Goal: Task Accomplishment & Management: Complete application form

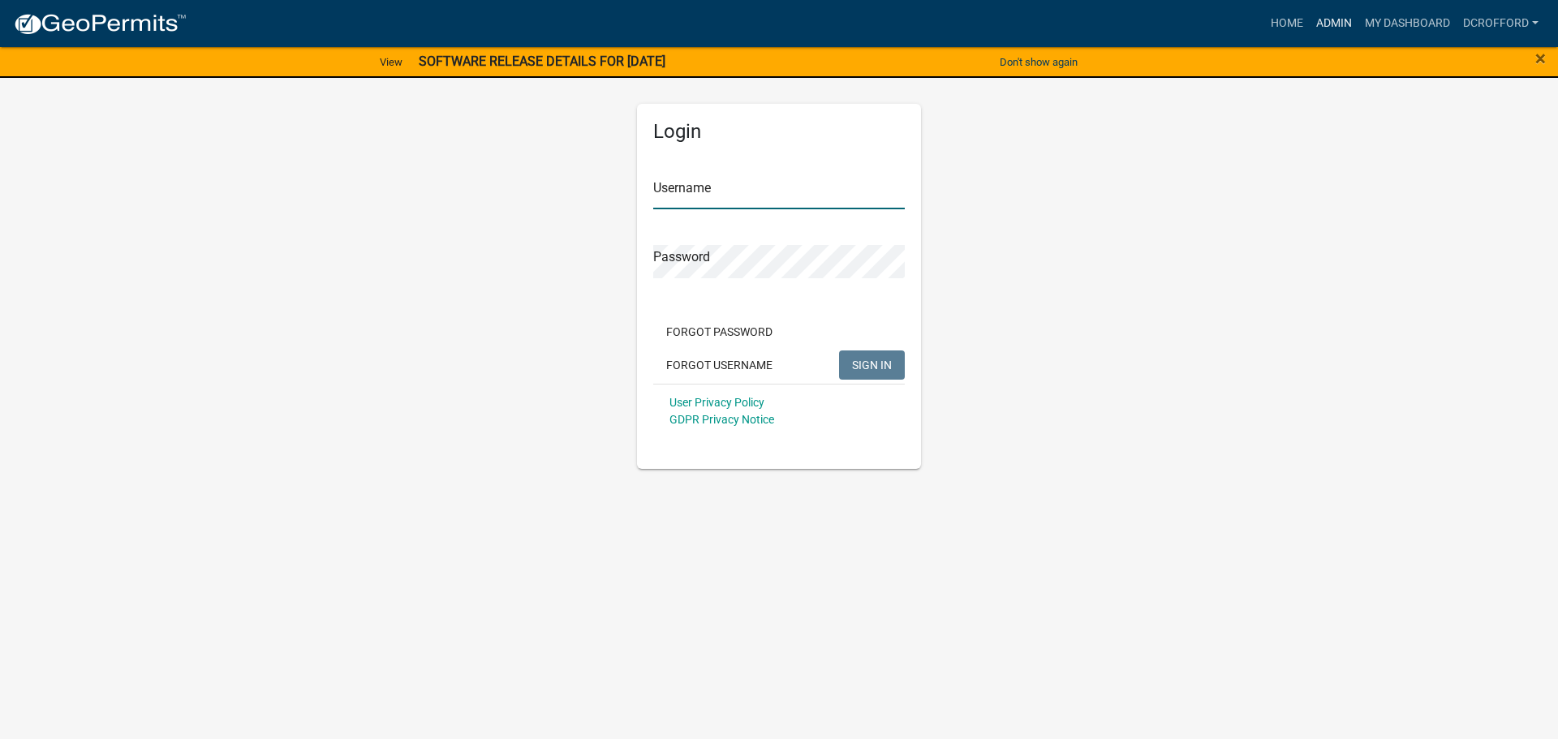
type input "dcrofford"
click at [1345, 26] on link "Admin" at bounding box center [1334, 23] width 49 height 31
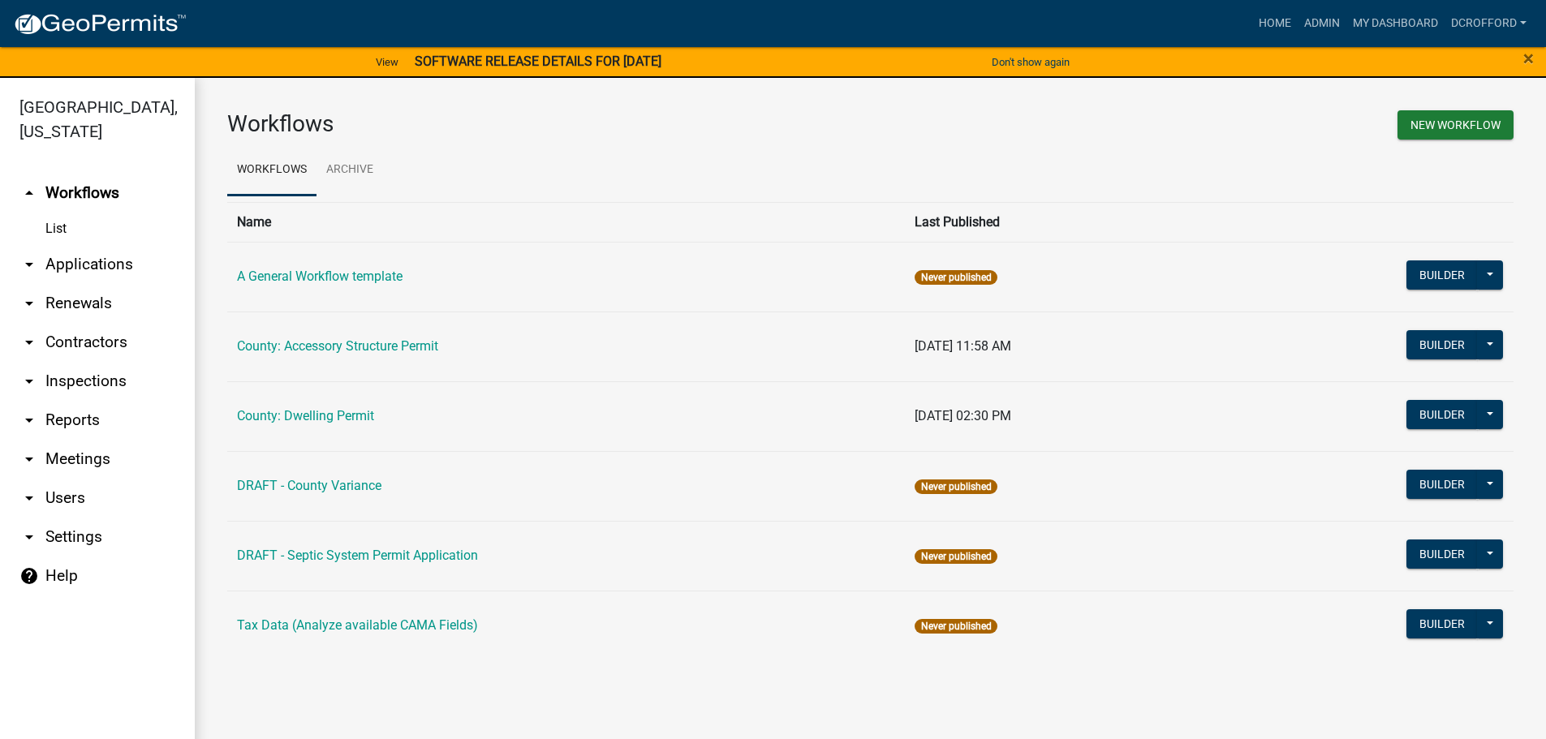
click at [86, 266] on link "arrow_drop_down Applications" at bounding box center [97, 264] width 195 height 39
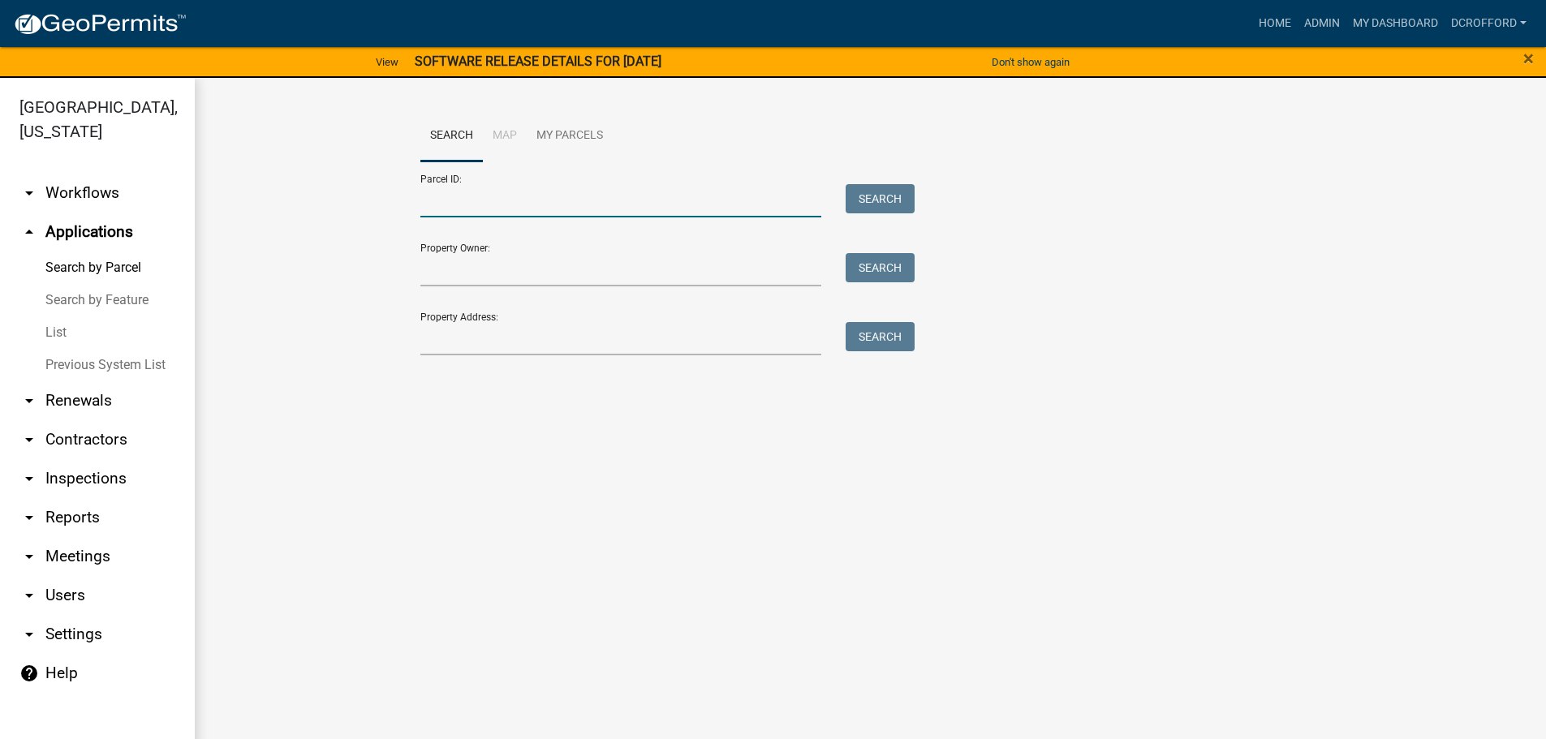
click at [545, 209] on input "Parcel ID:" at bounding box center [621, 200] width 402 height 33
type input "0010102609"
click at [867, 201] on button "Search" at bounding box center [880, 198] width 69 height 29
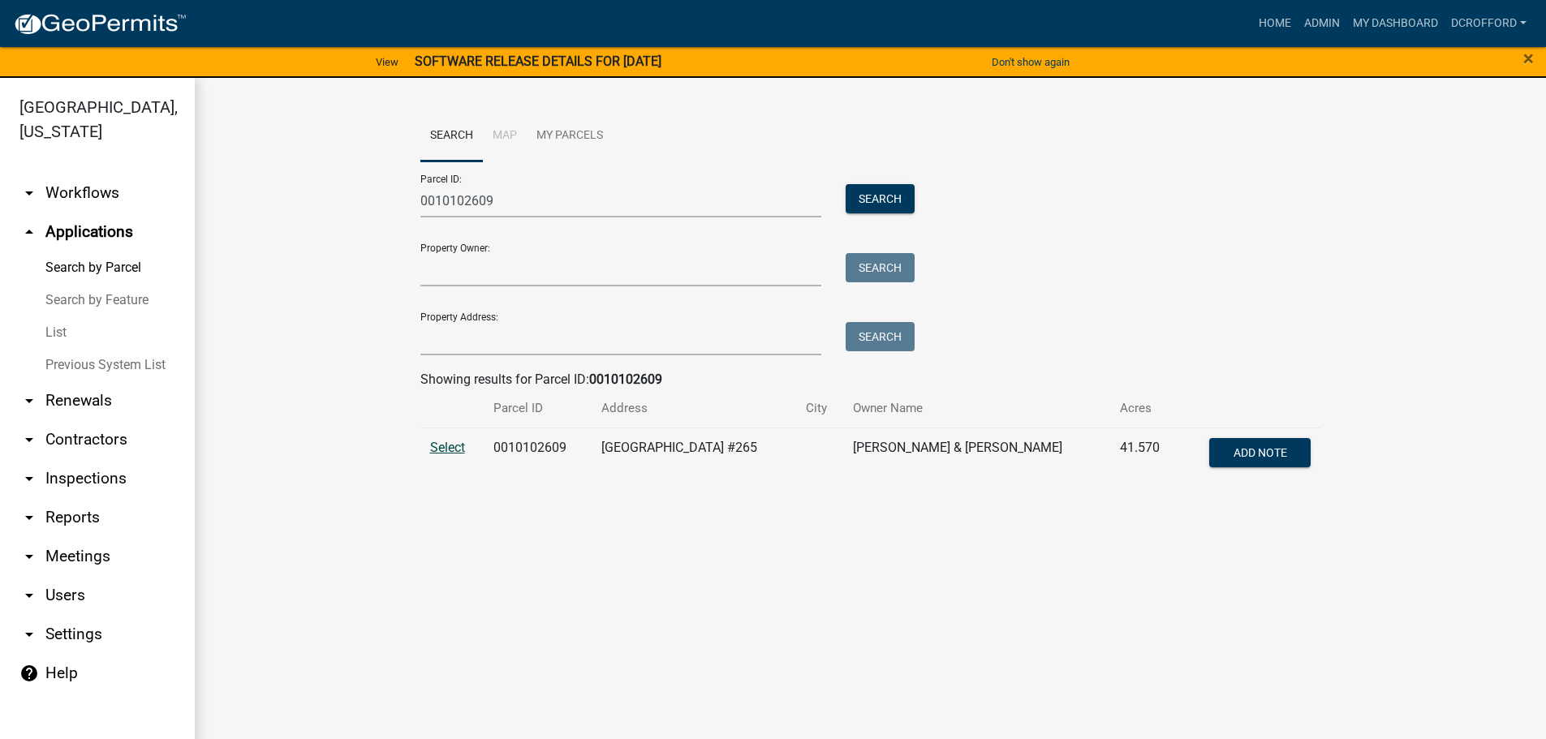
click at [453, 450] on span "Select" at bounding box center [447, 447] width 35 height 15
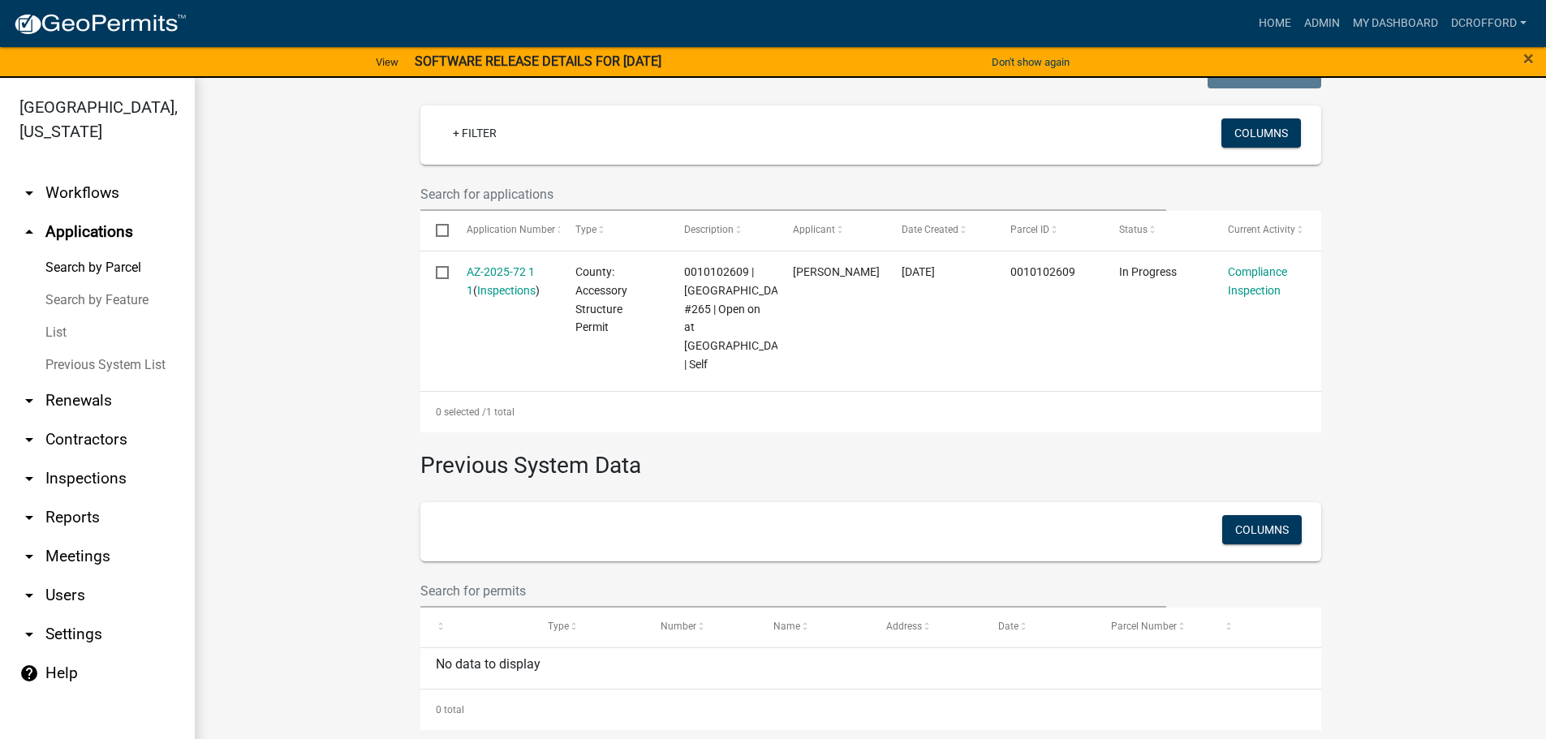
scroll to position [439, 0]
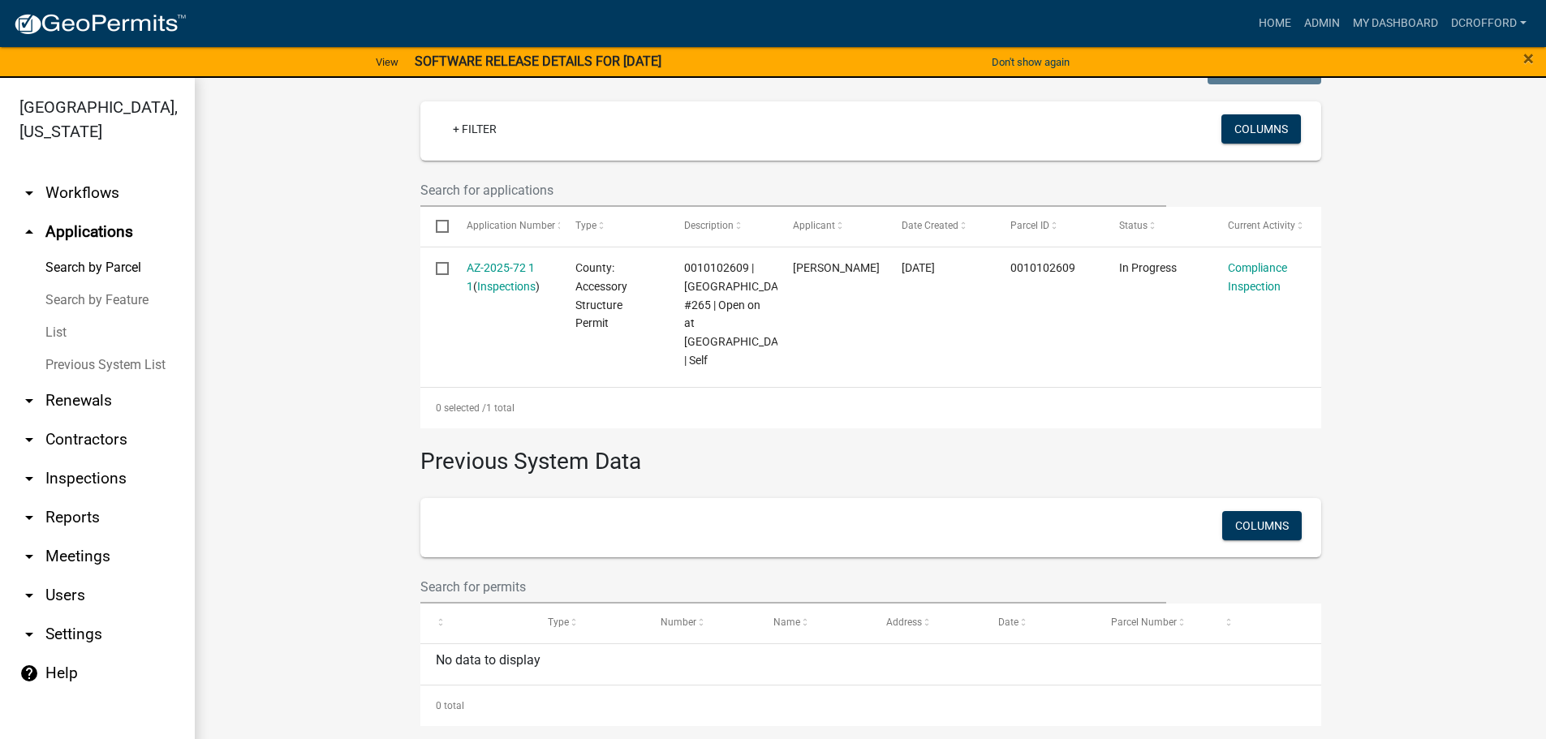
click at [338, 384] on wm-workflow-application-search-view "Search Map My Parcels Parcel ID: 0010102609 Search Property Owner: Search Prope…" at bounding box center [870, 198] width 1287 height 1055
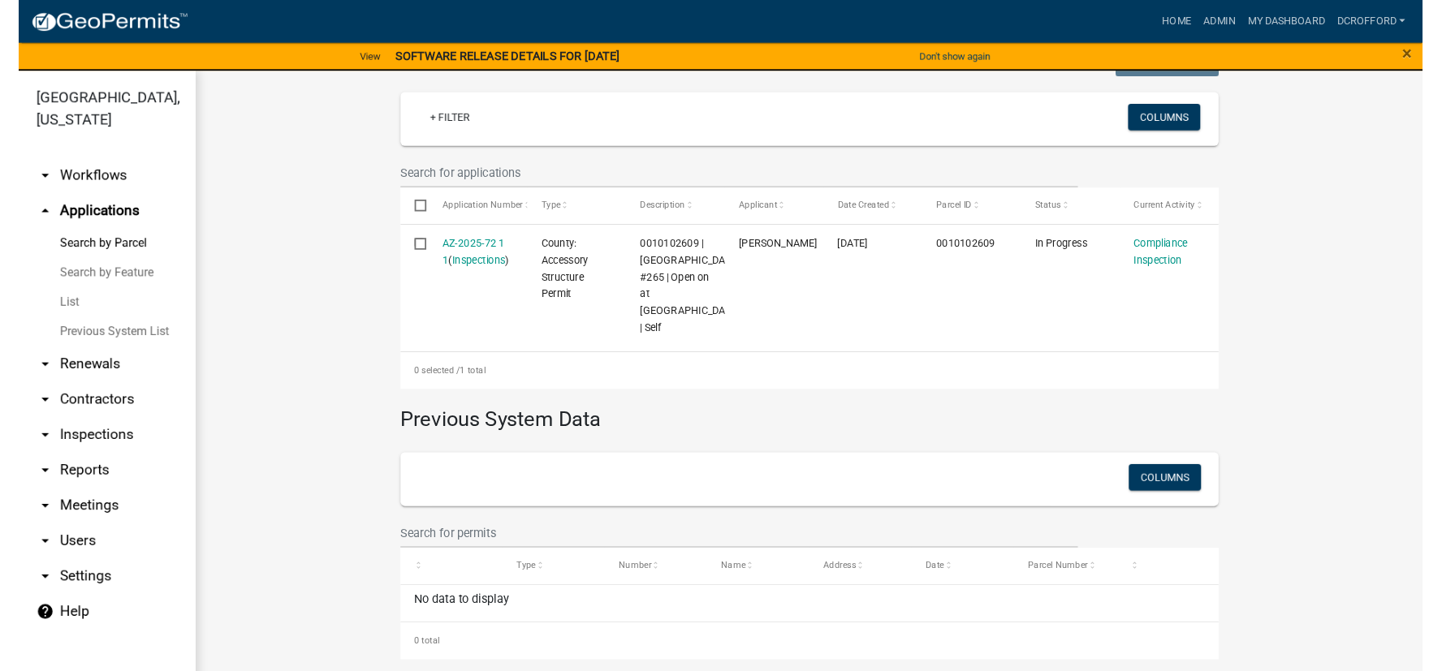
scroll to position [19, 0]
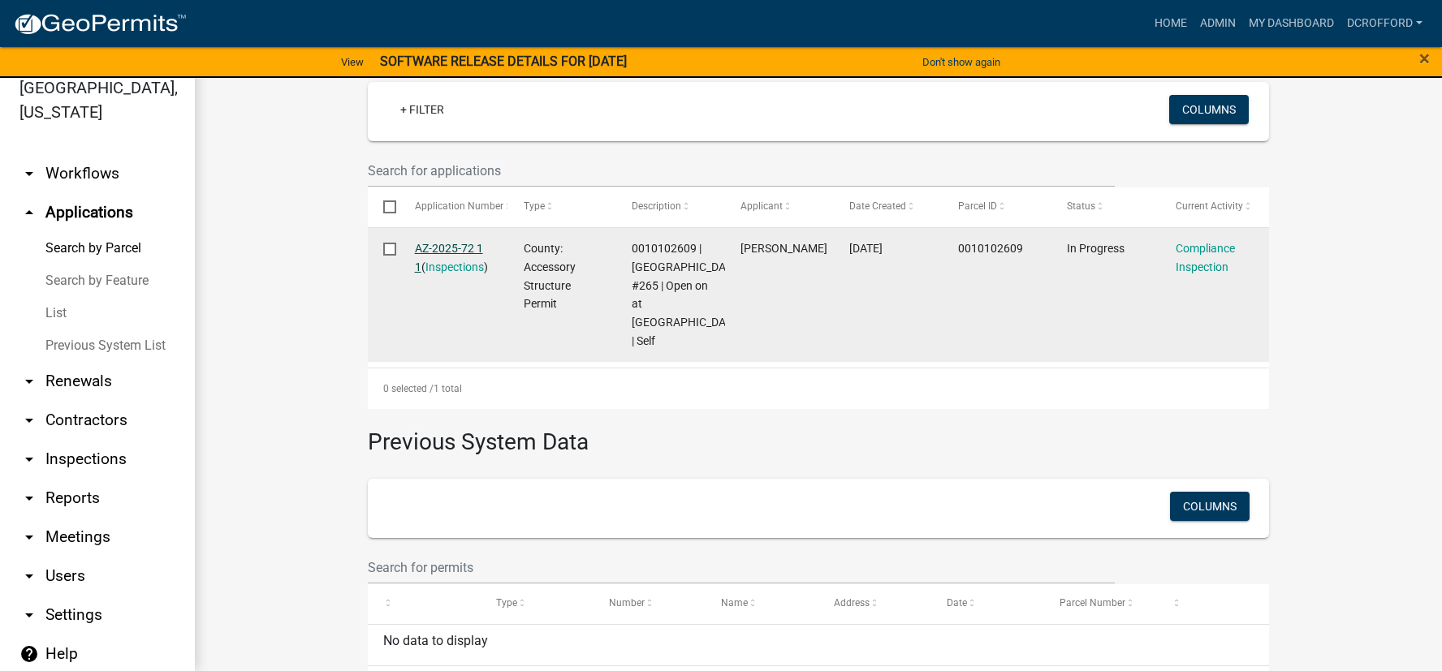
click at [446, 243] on link "AZ-2025-72 1 1" at bounding box center [449, 258] width 68 height 32
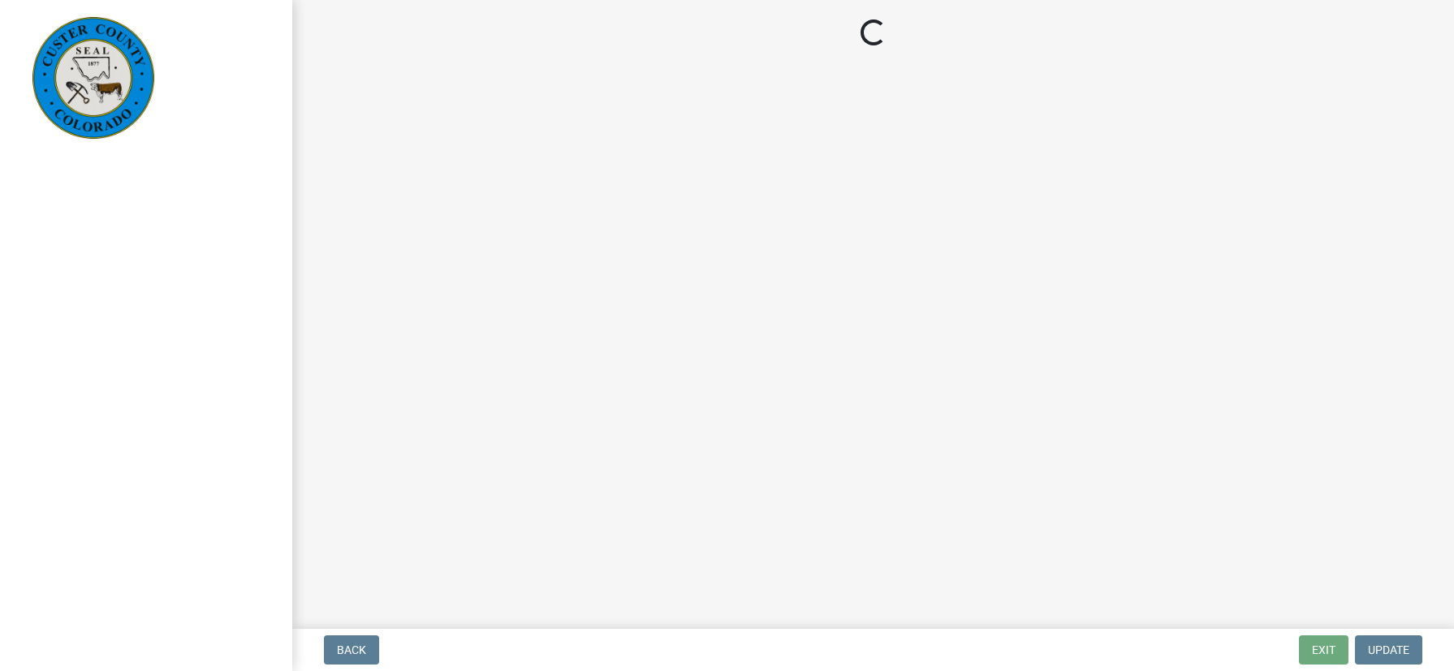
select select "cd09b013-b94f-4524-a046-a3f04ce1867e"
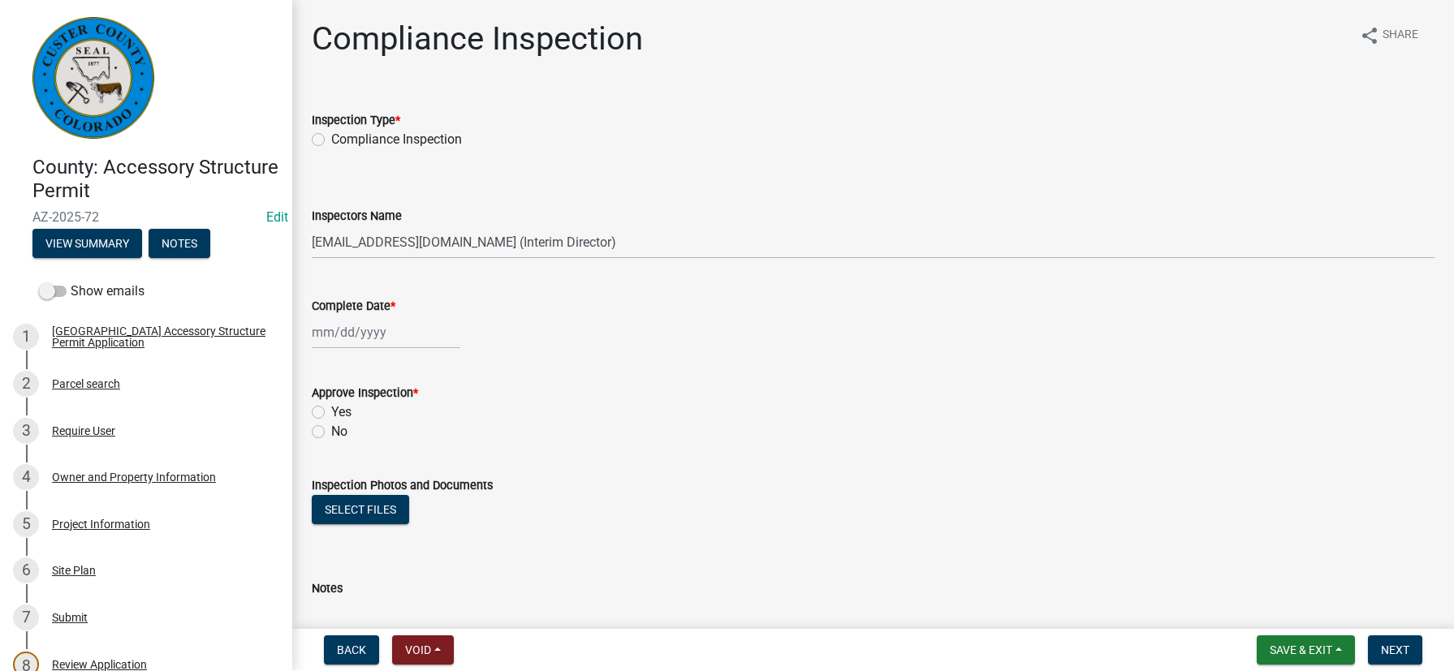
click at [331, 140] on label "Compliance Inspection" at bounding box center [396, 139] width 131 height 19
click at [331, 140] on input "Compliance Inspection" at bounding box center [336, 135] width 11 height 11
radio input "true"
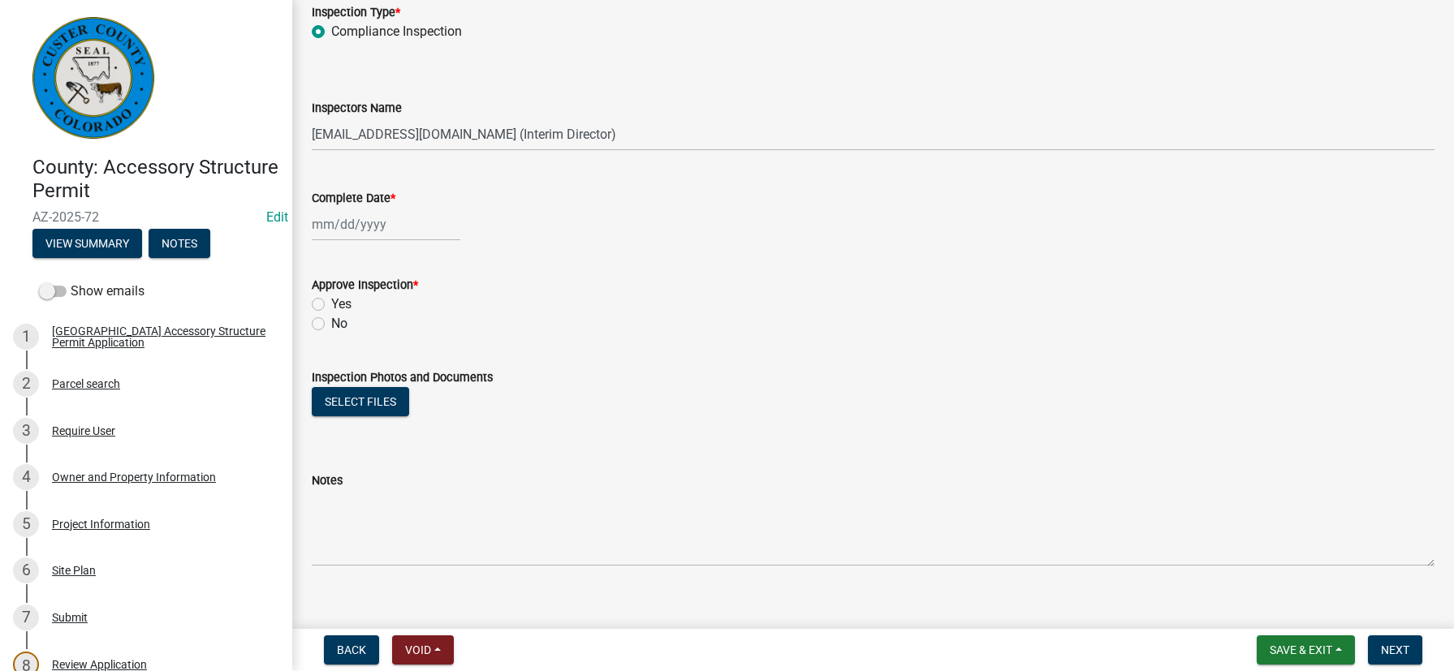
scroll to position [128, 0]
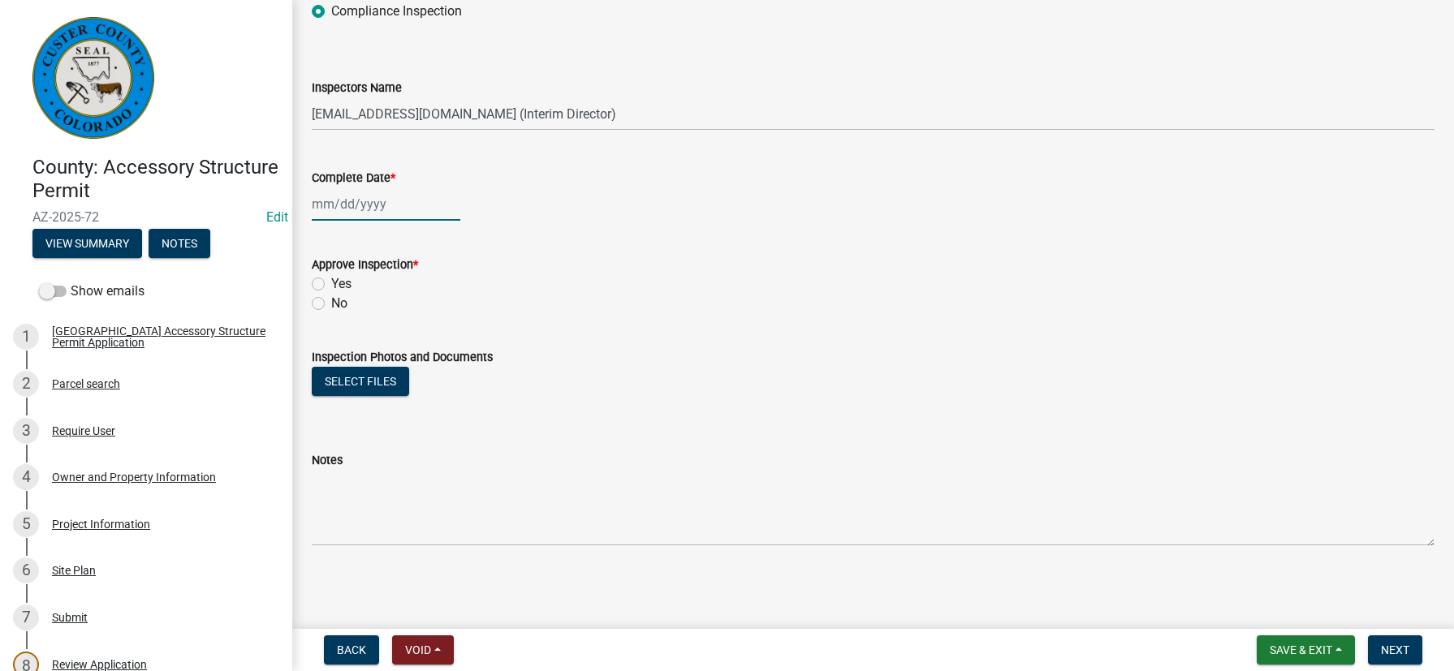
click at [360, 211] on div at bounding box center [386, 204] width 149 height 33
select select "10"
select select "2025"
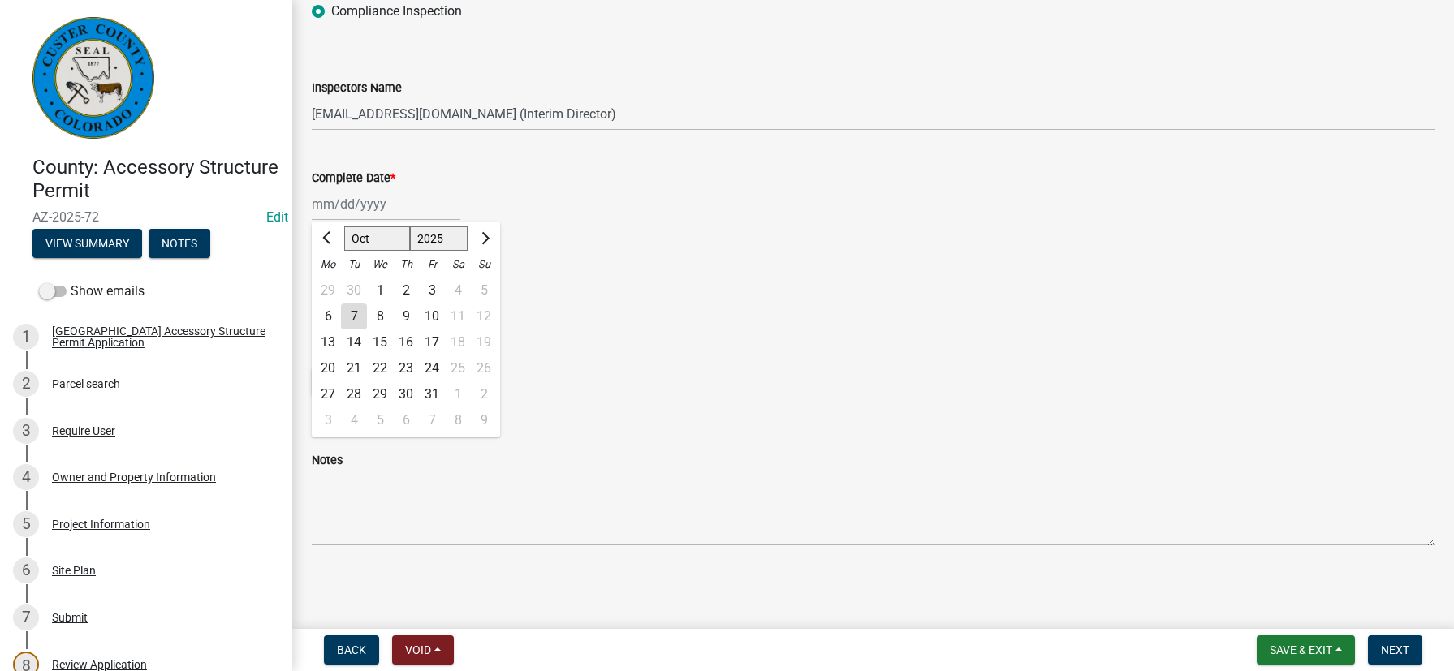
click at [355, 311] on div "7" at bounding box center [354, 317] width 26 height 26
type input "[DATE]"
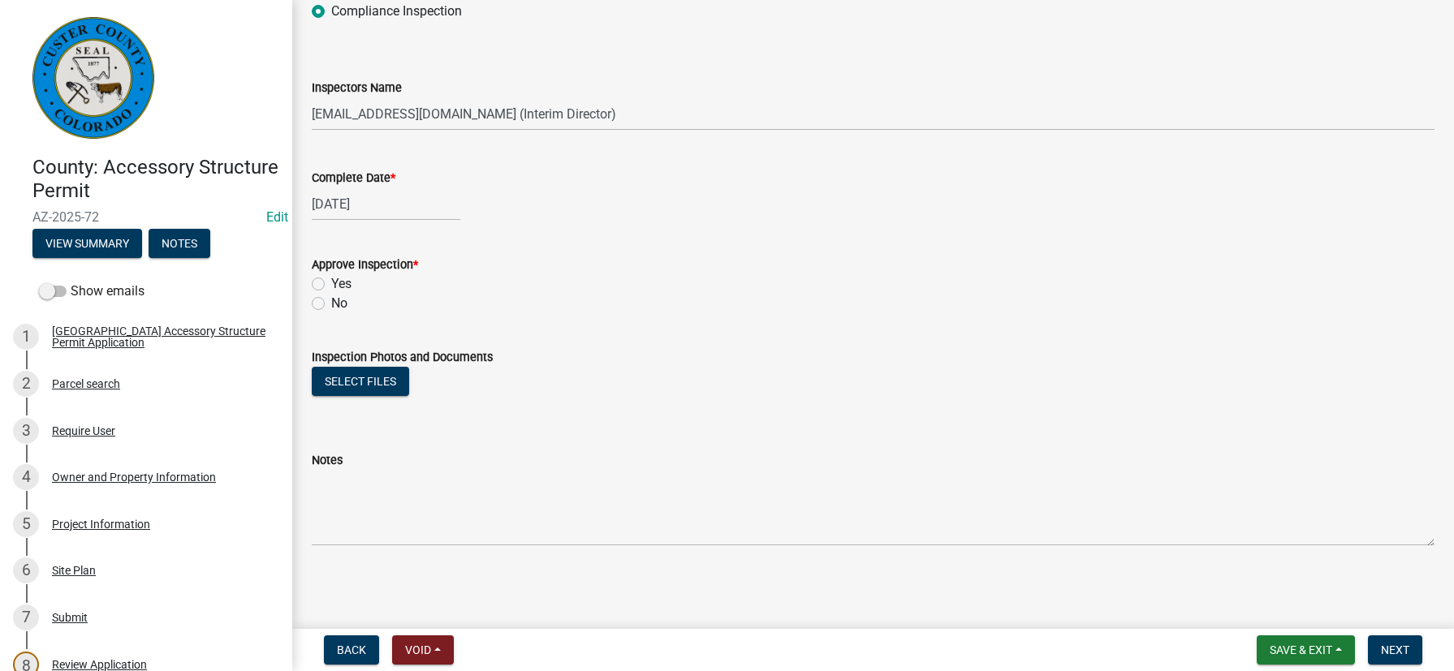
click at [331, 287] on label "Yes" at bounding box center [341, 283] width 20 height 19
click at [331, 285] on input "Yes" at bounding box center [336, 279] width 11 height 11
radio input "true"
click at [361, 381] on button "Select files" at bounding box center [360, 381] width 97 height 29
click at [358, 382] on button "Select files" at bounding box center [360, 381] width 97 height 29
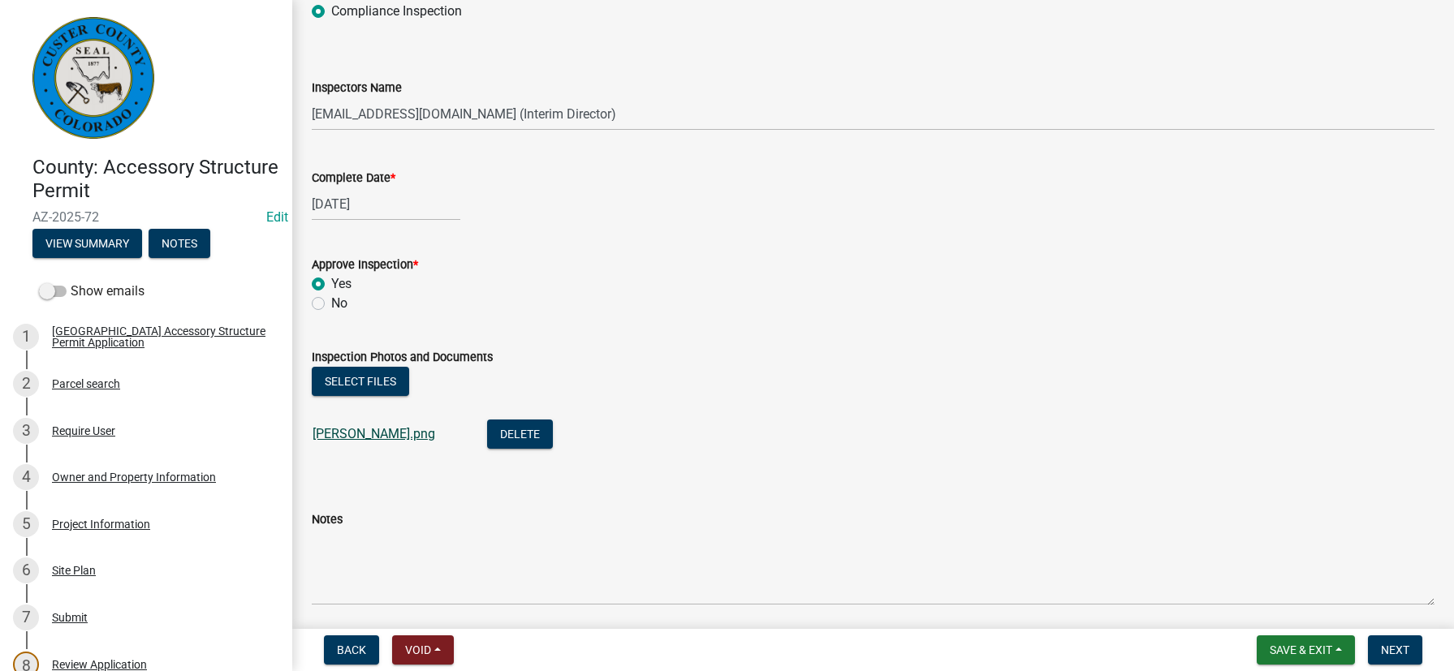
click at [356, 435] on link "[PERSON_NAME].png" at bounding box center [374, 433] width 123 height 15
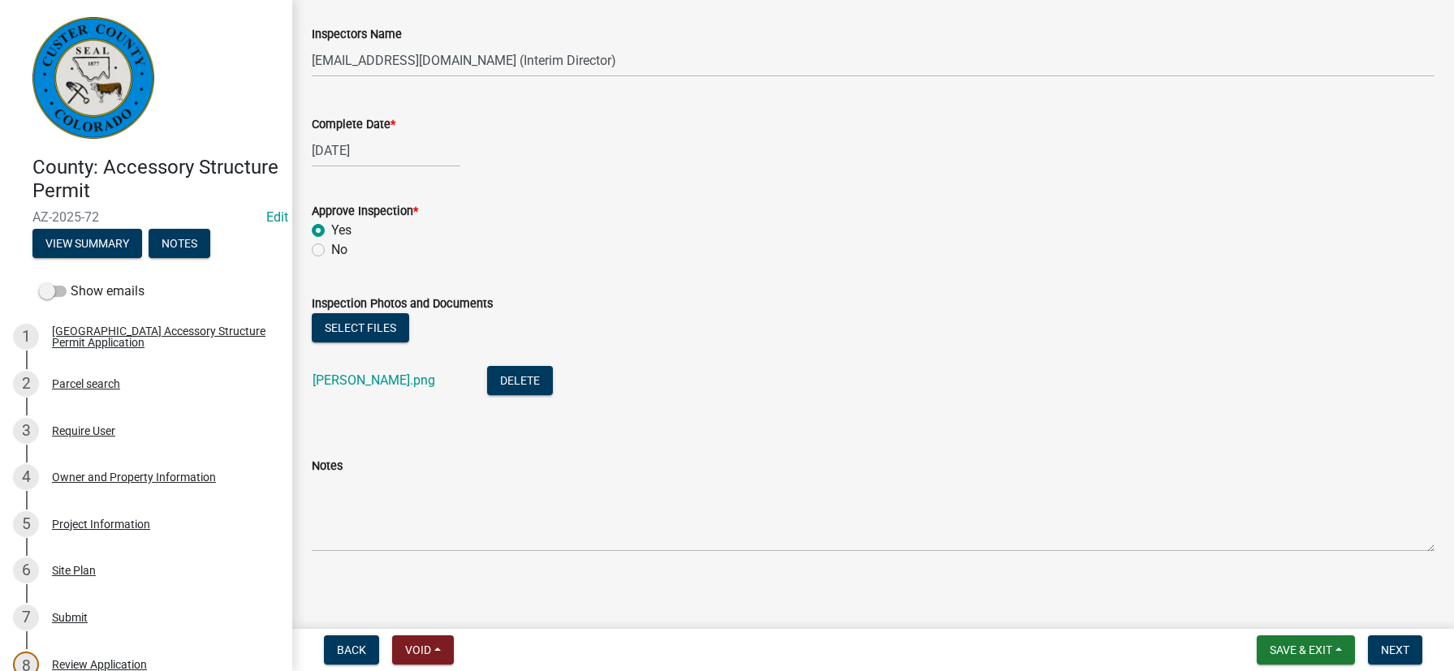
scroll to position [188, 0]
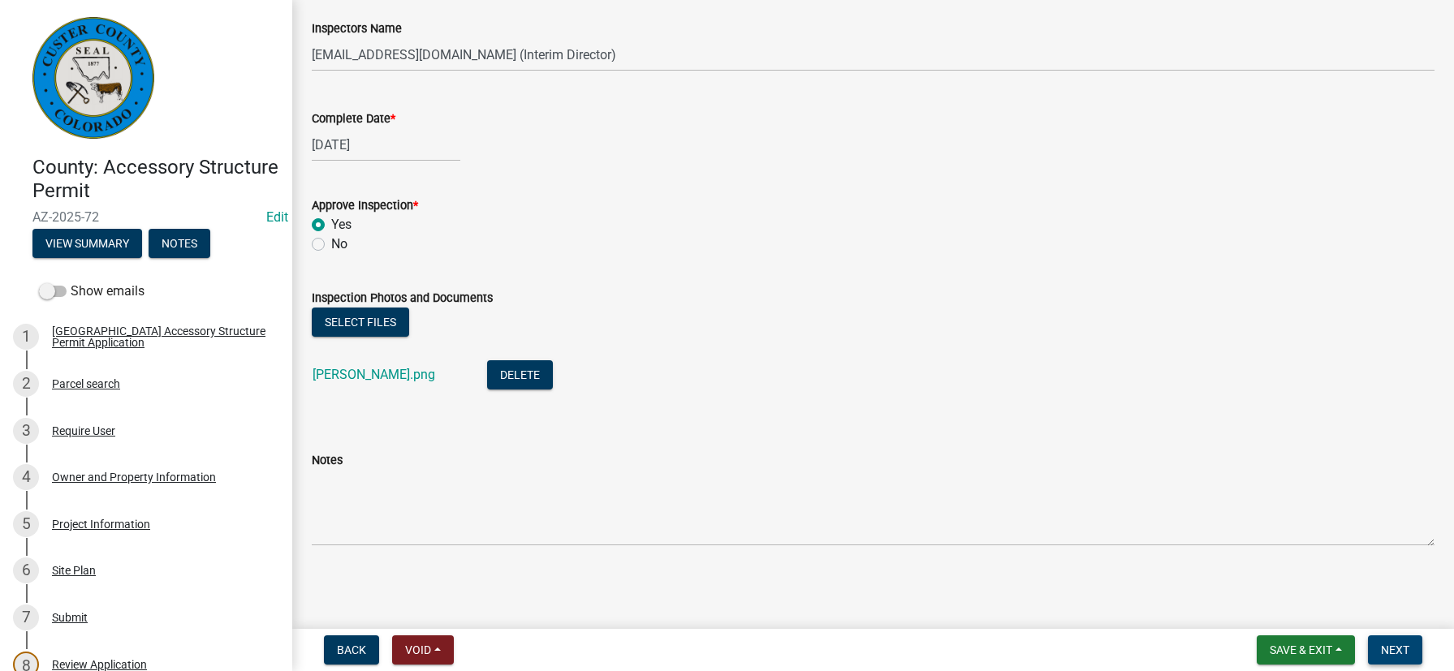
click at [1390, 656] on span "Next" at bounding box center [1395, 650] width 28 height 13
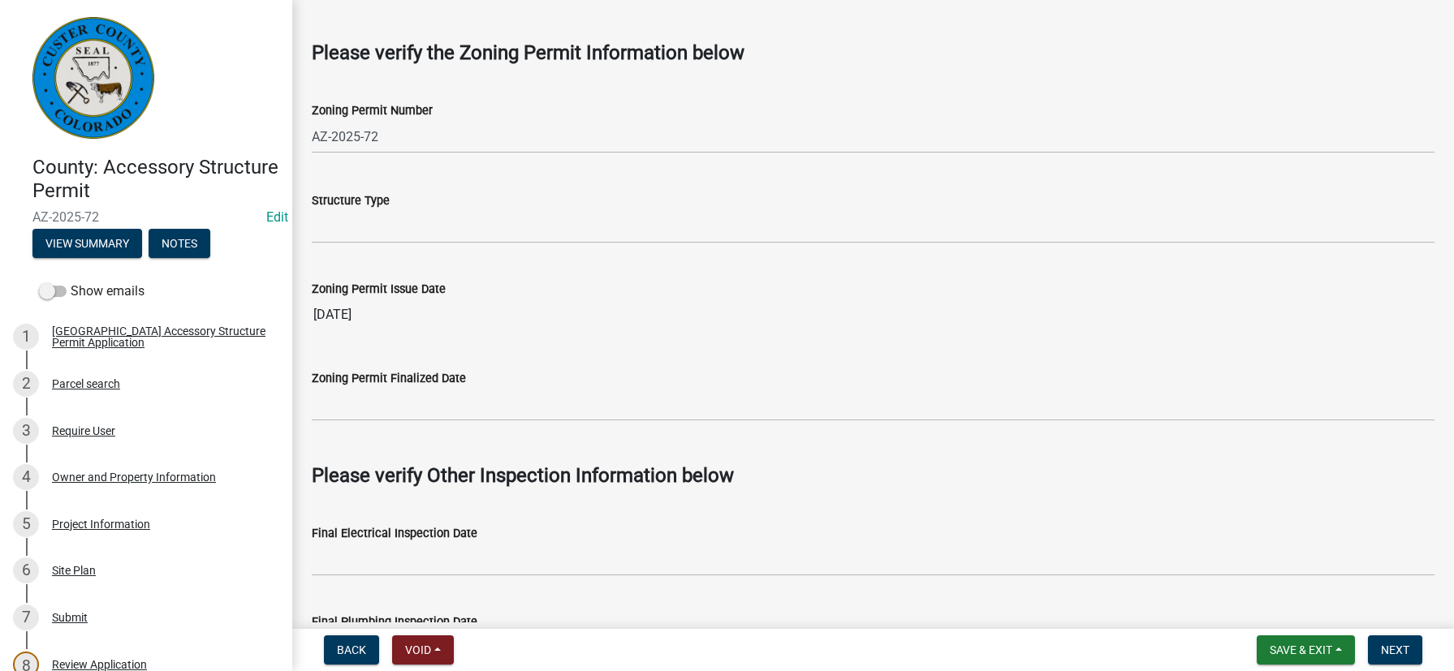
scroll to position [1055, 0]
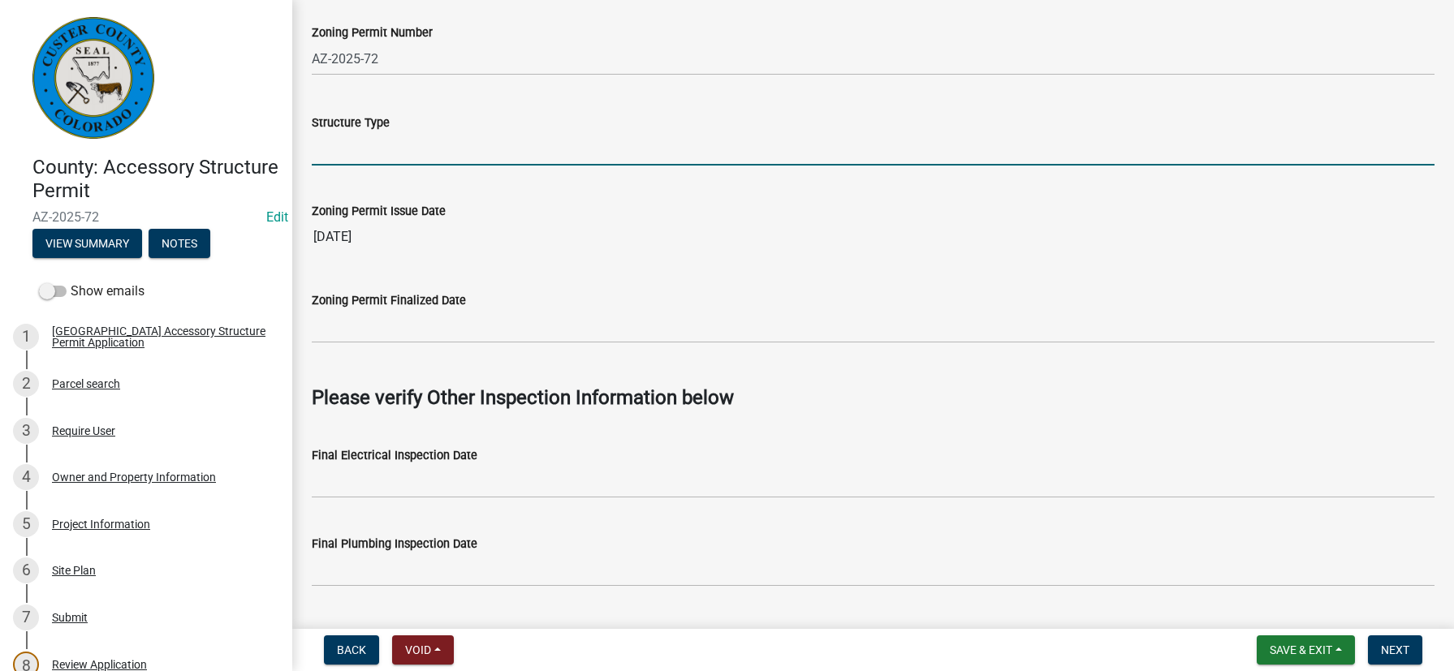
drag, startPoint x: 370, startPoint y: 149, endPoint x: 393, endPoint y: 160, distance: 25.4
click at [370, 149] on input "Structure Type" at bounding box center [873, 148] width 1123 height 33
type input "L"
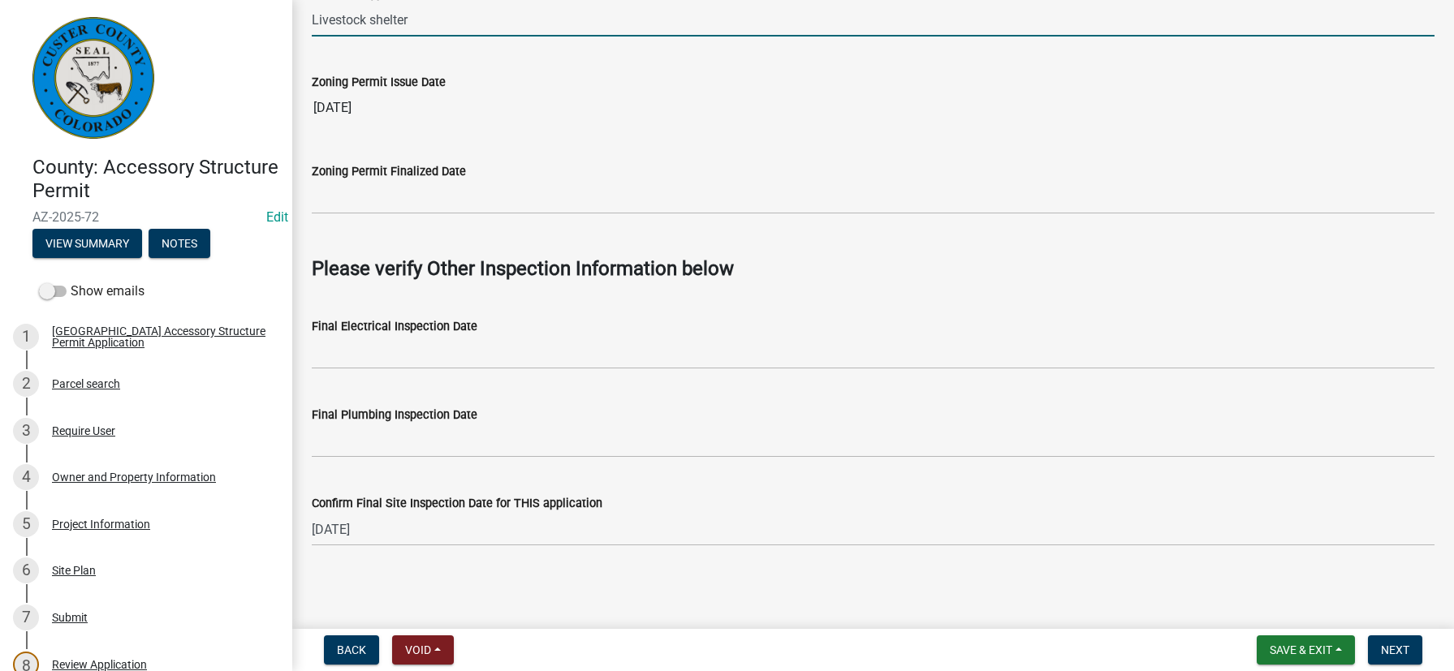
scroll to position [1186, 0]
type input "Livestock shelter"
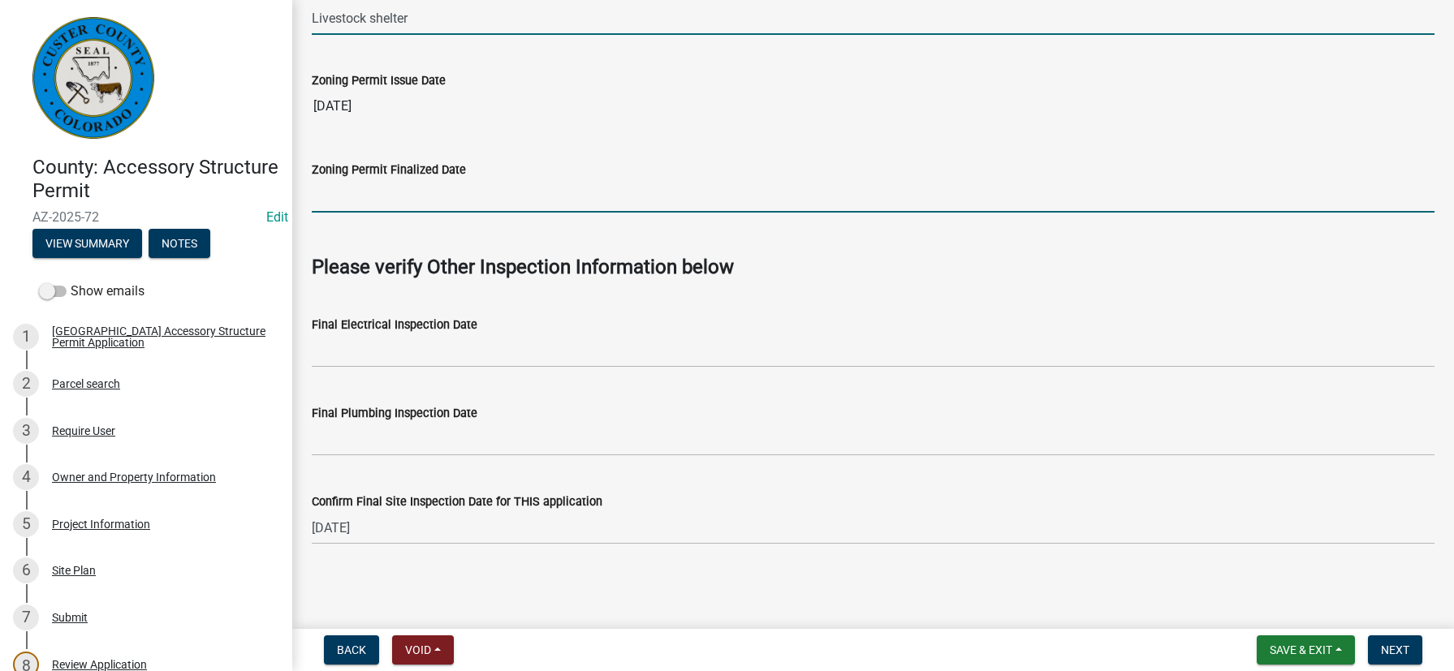
click at [560, 182] on input "Zoning Permit Finalized Date" at bounding box center [873, 195] width 1123 height 33
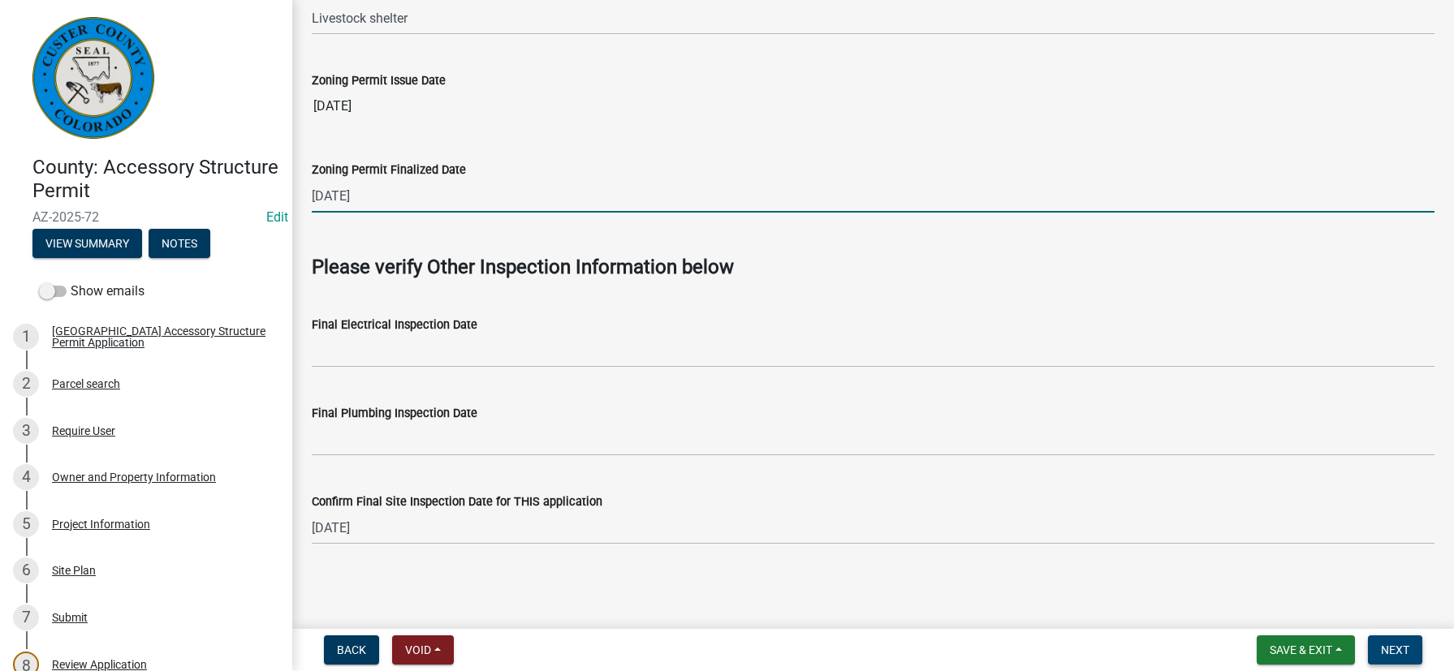
type input "[DATE]"
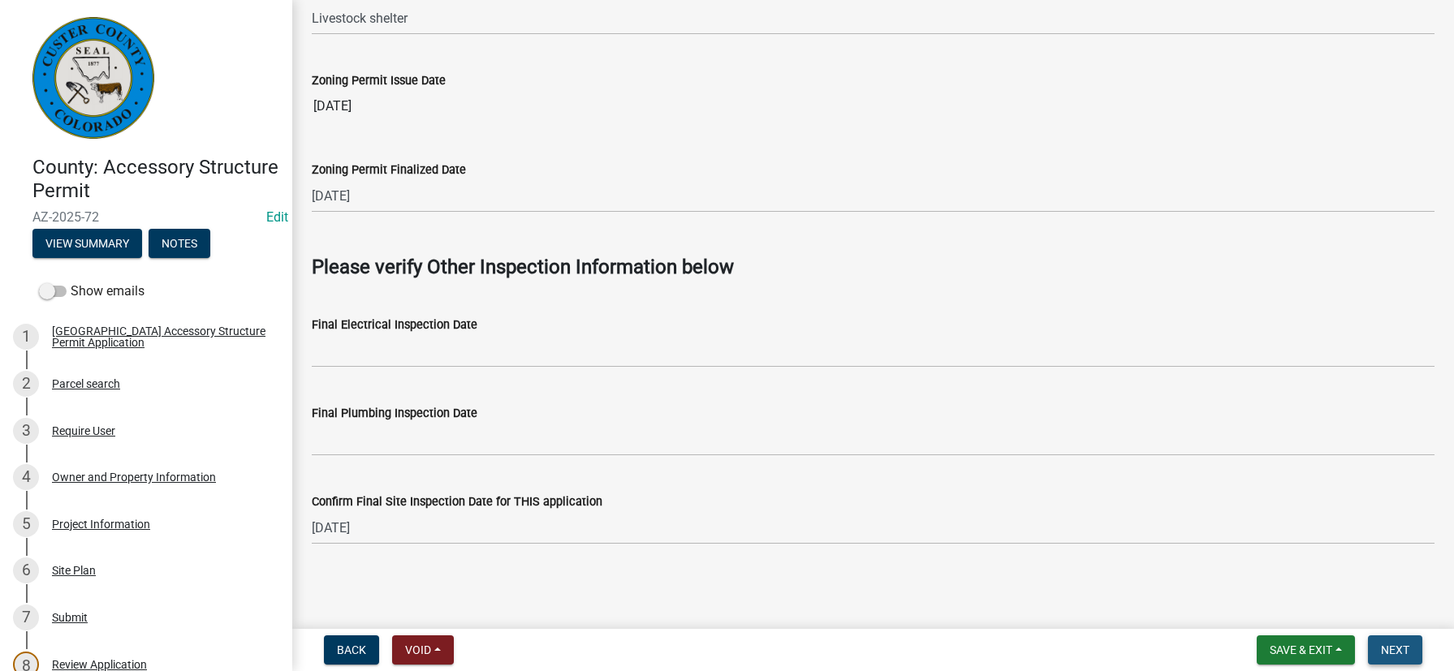
click at [1406, 653] on span "Next" at bounding box center [1395, 650] width 28 height 13
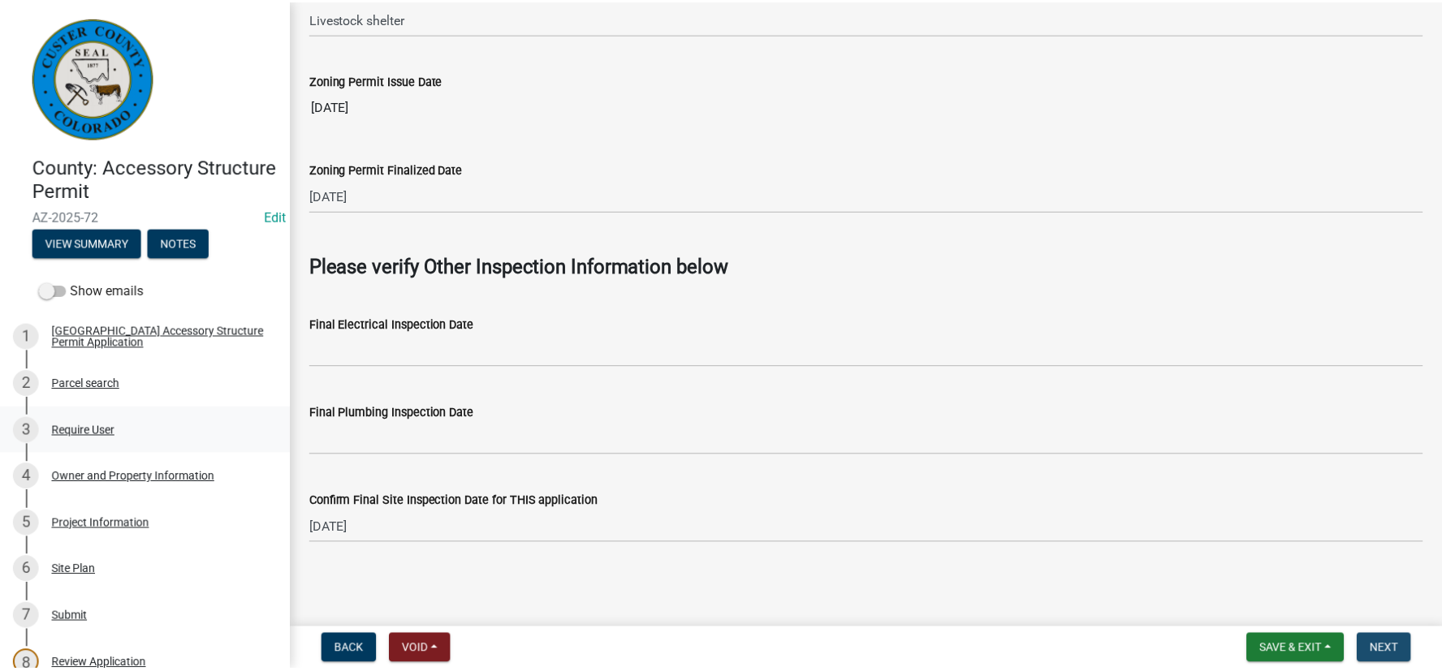
scroll to position [0, 0]
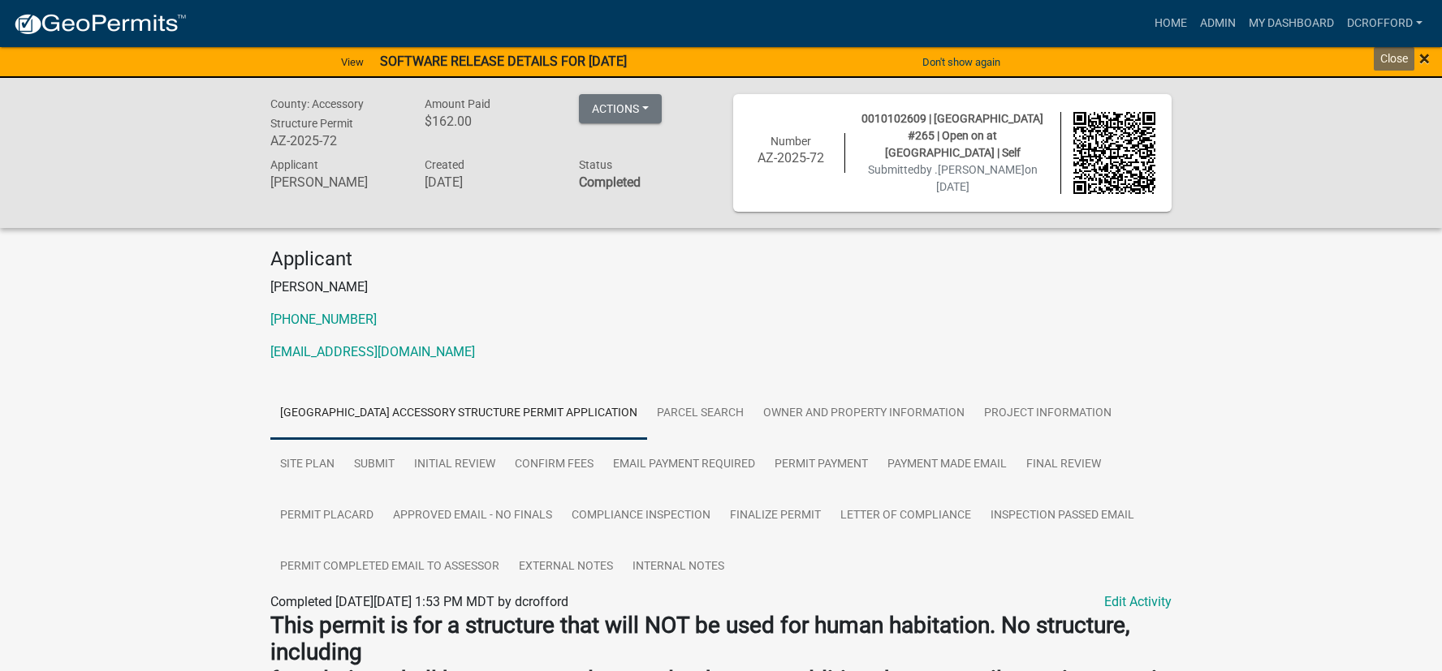
click at [1426, 57] on span "×" at bounding box center [1424, 58] width 11 height 23
